Goal: Find specific page/section: Find specific page/section

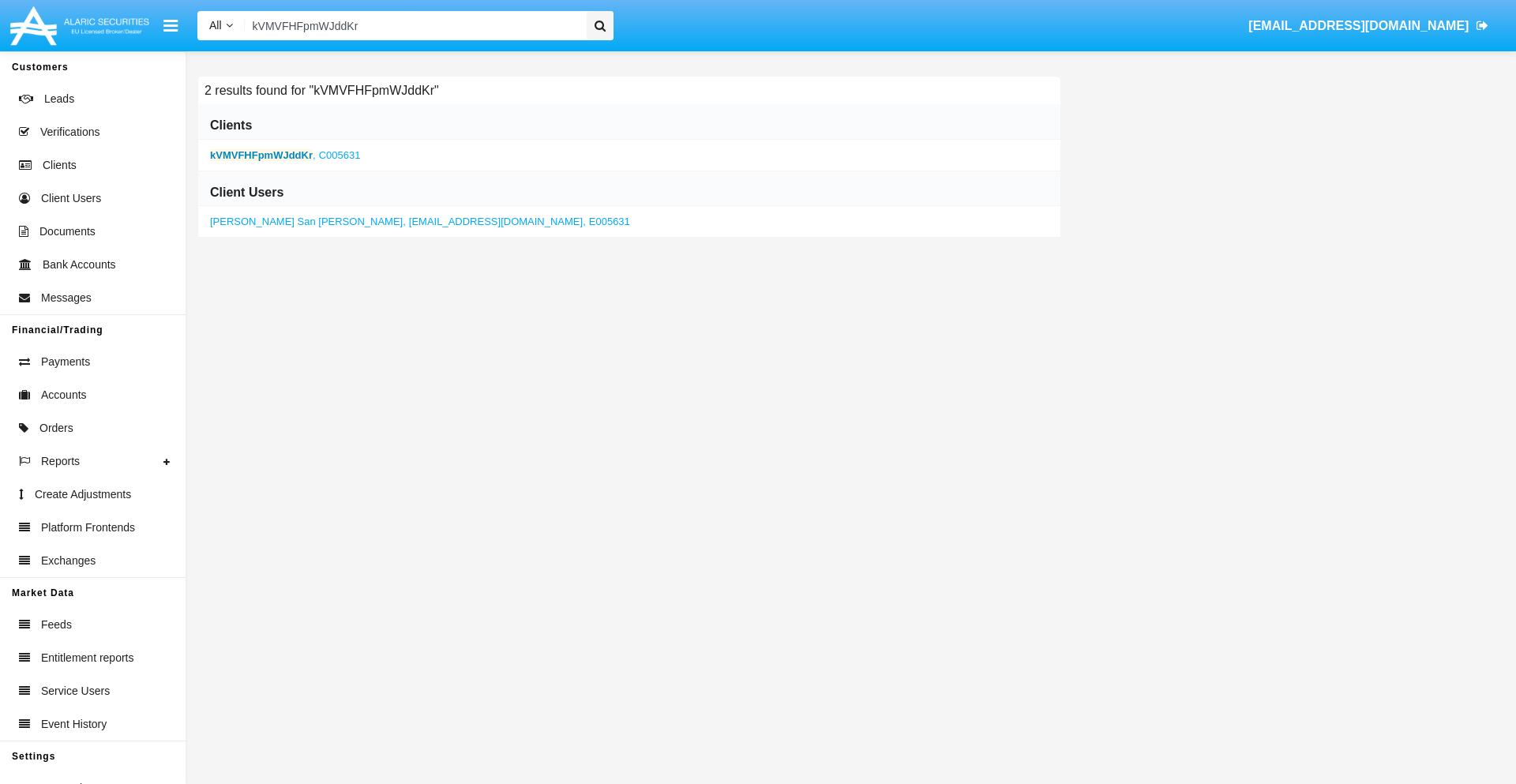
type input "kVMVFHFpmWJddKr"
click at [261, 154] on b "kVMVFHFpmWJddKr" at bounding box center [261, 155] width 102 height 12
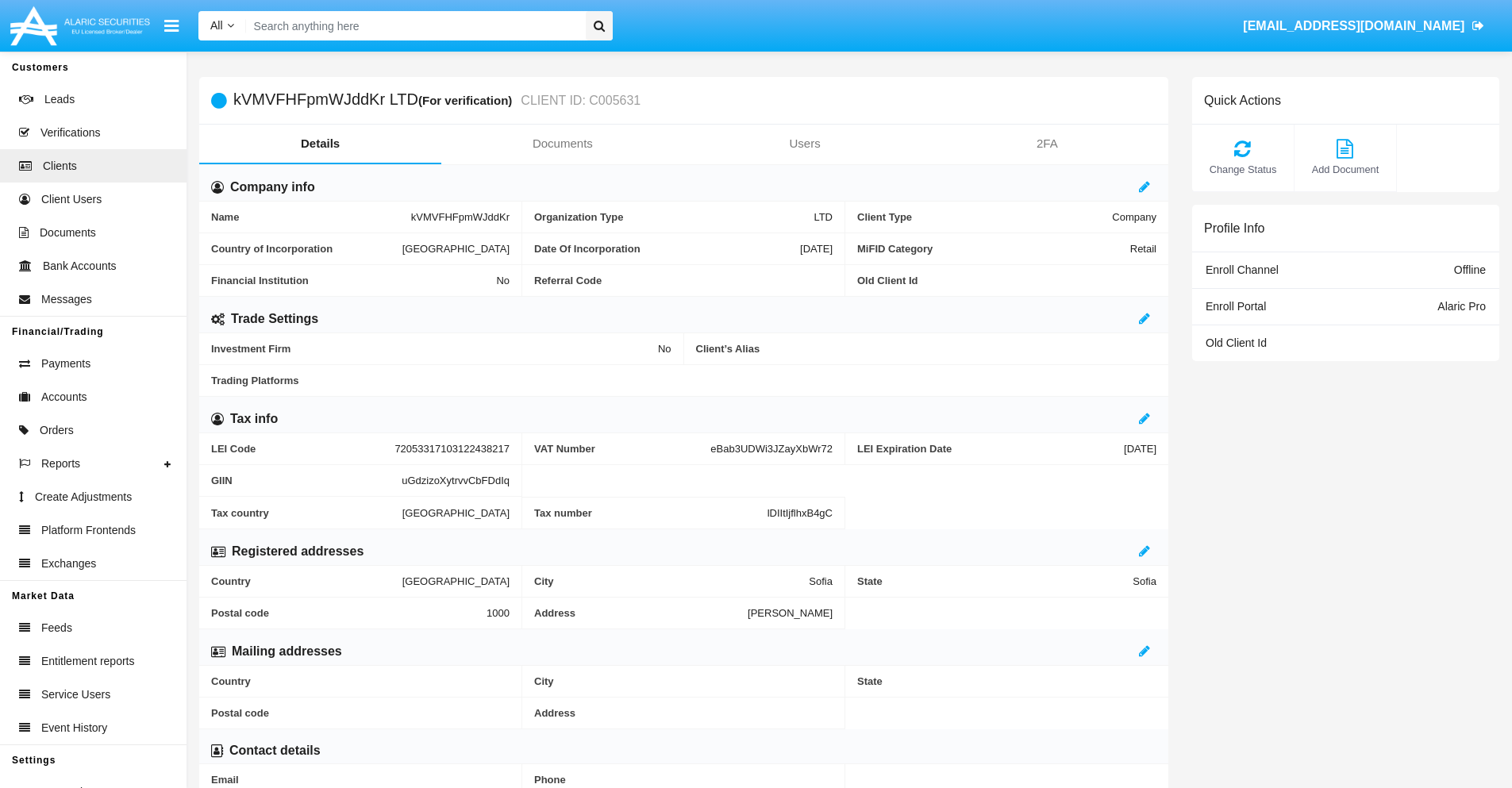
click at [562, 144] on link "Documents" at bounding box center [562, 144] width 242 height 38
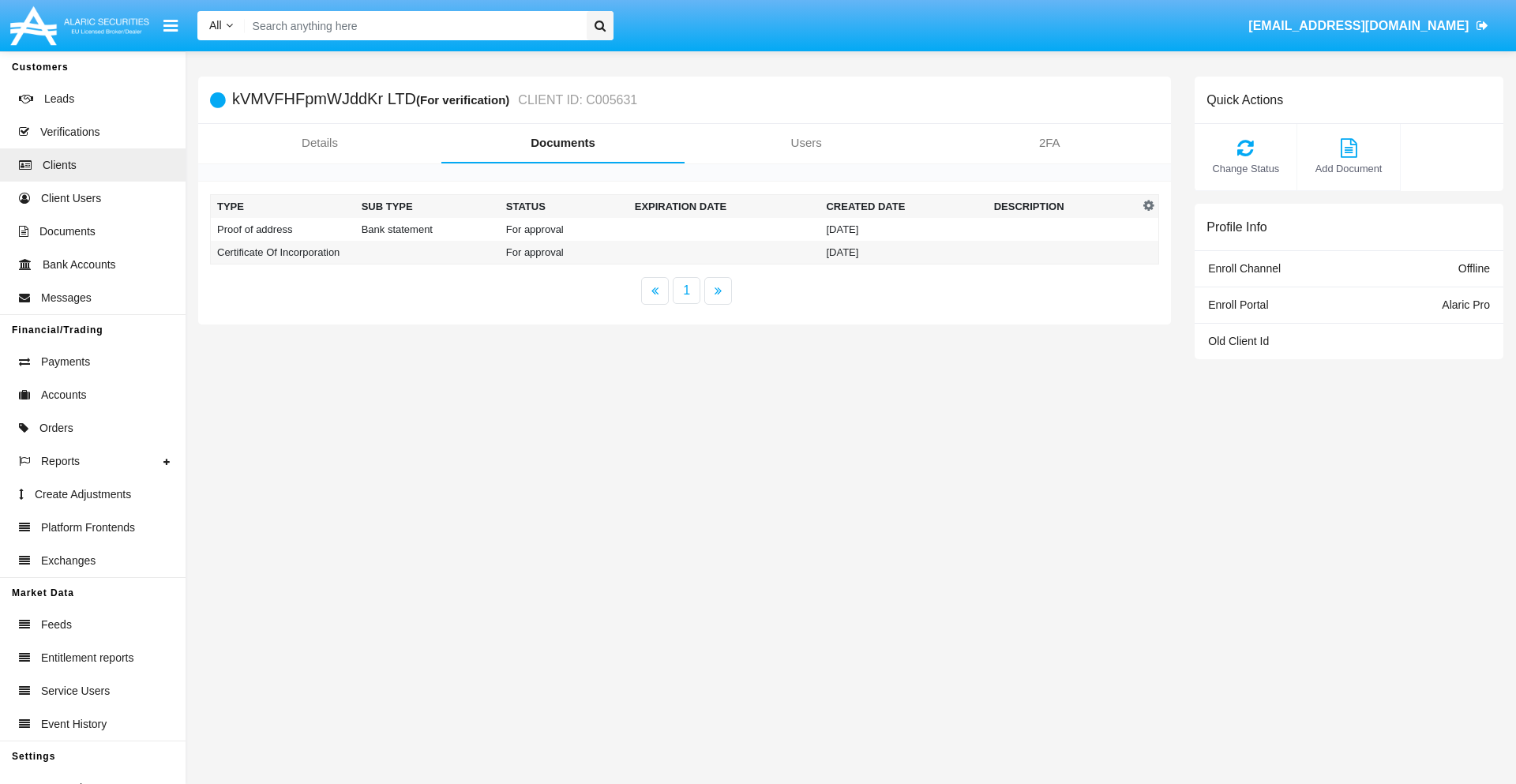
click at [283, 229] on td "Proof of address" at bounding box center [283, 229] width 145 height 23
